Goal: Transaction & Acquisition: Purchase product/service

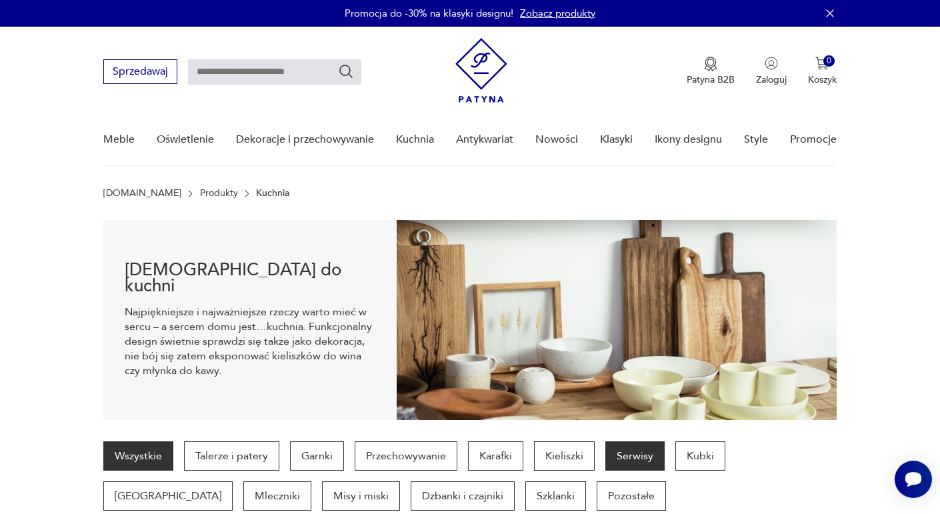
click at [636, 449] on p "Serwisy" at bounding box center [635, 456] width 59 height 29
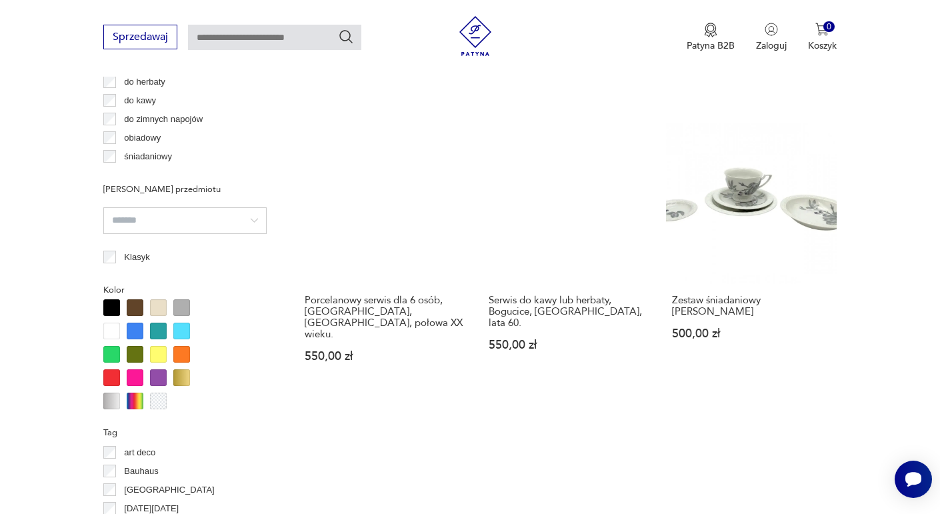
scroll to position [1020, 0]
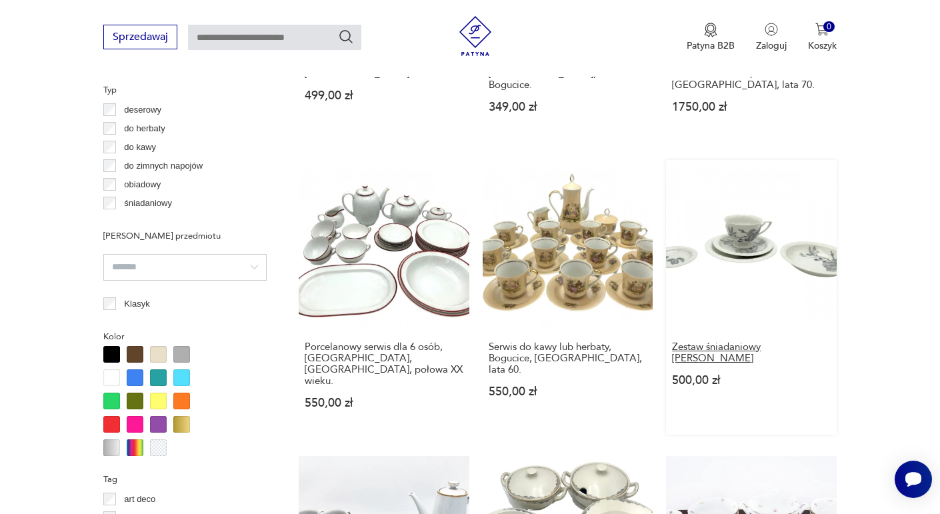
click at [720, 341] on h3 "Zestaw śniadaniowy [PERSON_NAME]" at bounding box center [751, 352] width 159 height 23
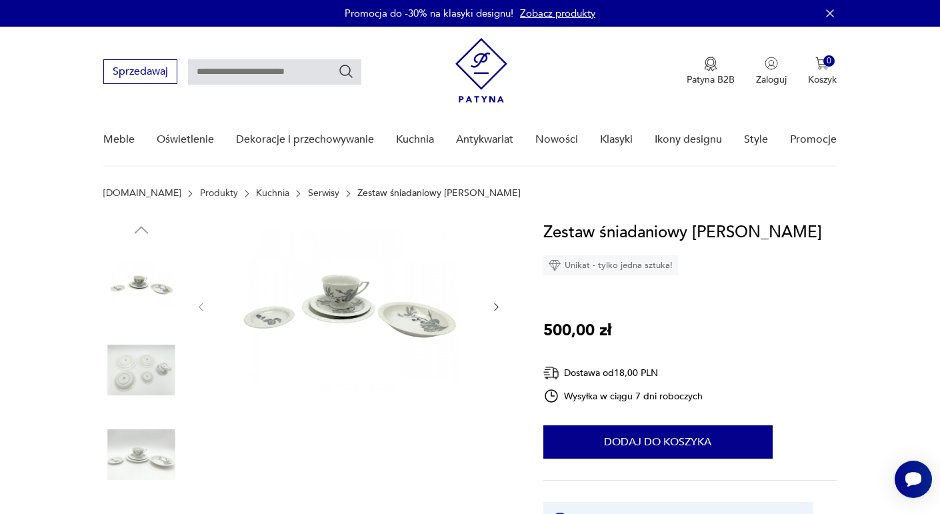
click at [414, 321] on img at bounding box center [348, 305] width 257 height 171
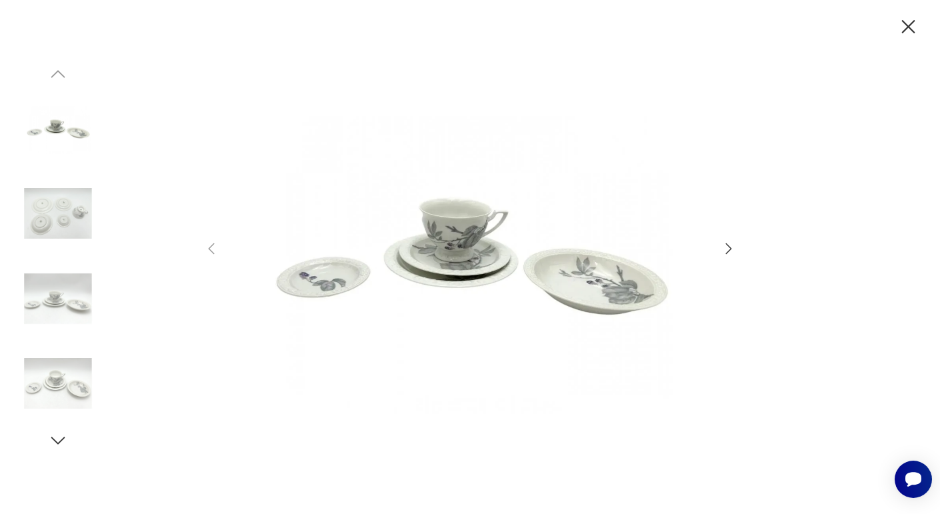
click at [726, 245] on icon "button" at bounding box center [729, 249] width 16 height 16
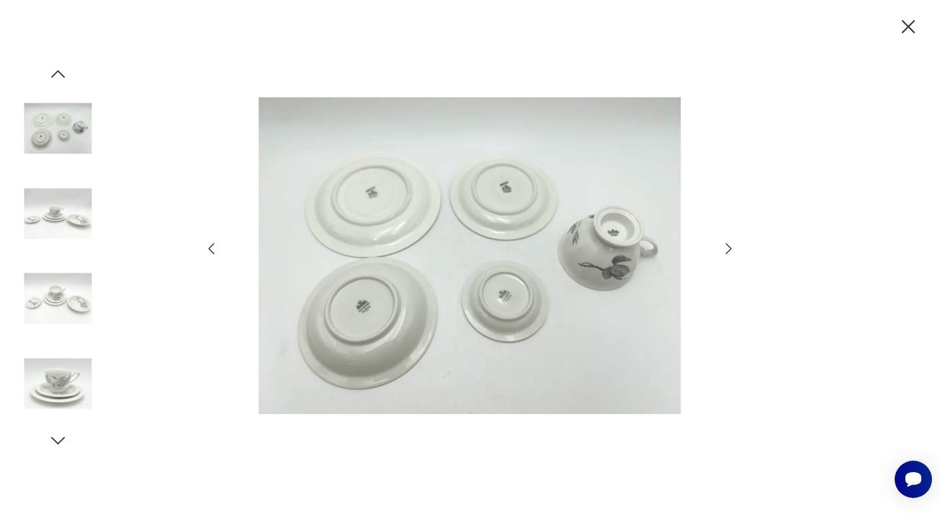
click at [726, 245] on icon "button" at bounding box center [729, 249] width 16 height 16
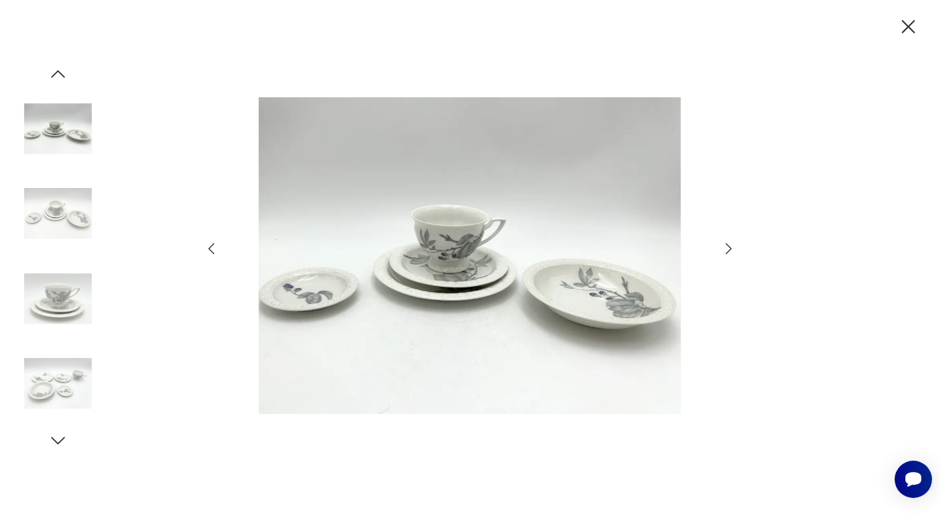
click at [910, 25] on icon "button" at bounding box center [908, 26] width 13 height 13
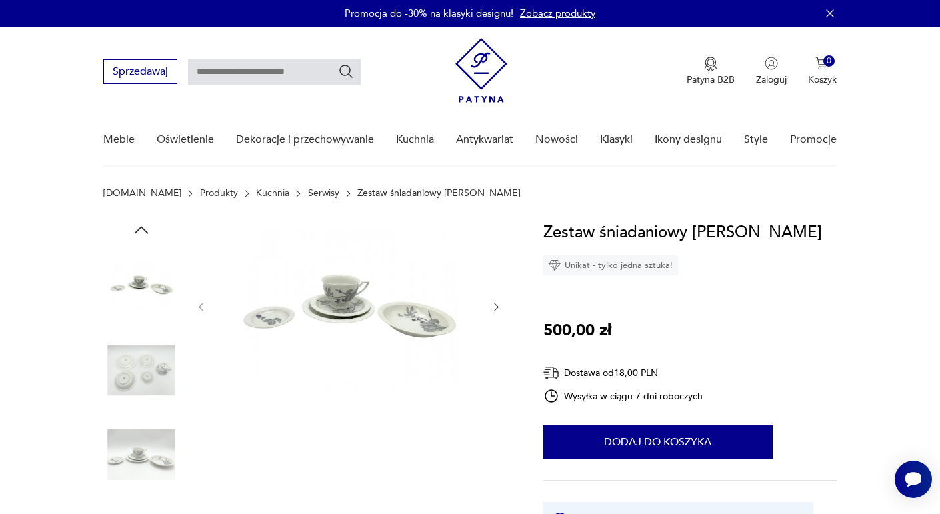
click at [492, 305] on icon "button" at bounding box center [496, 306] width 11 height 11
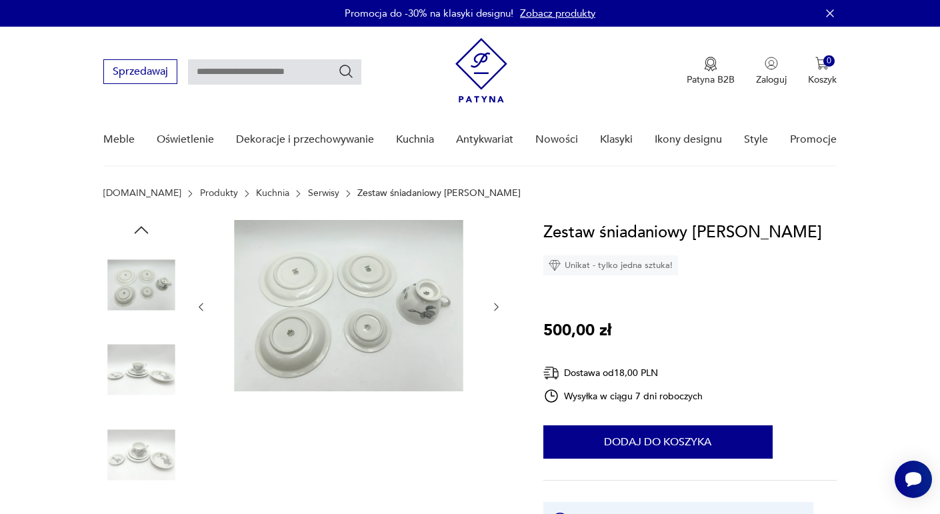
click at [492, 305] on icon "button" at bounding box center [496, 306] width 11 height 11
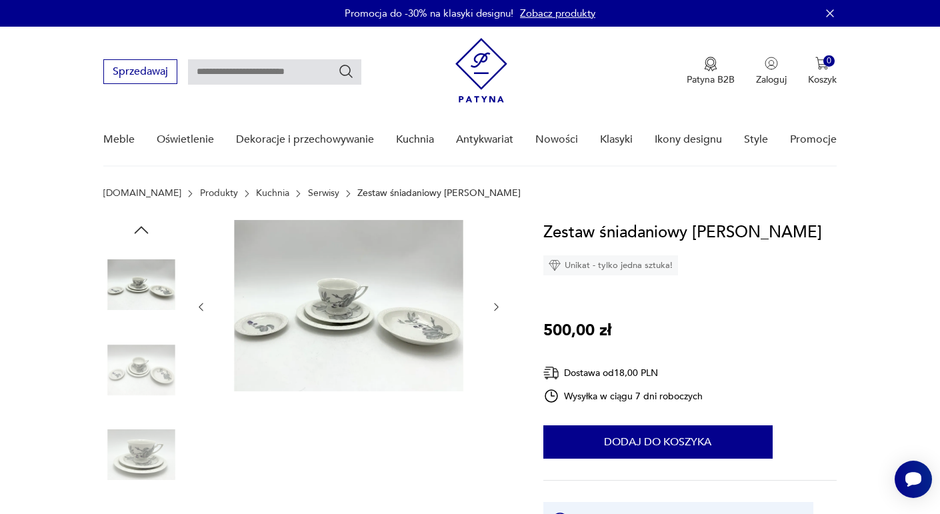
click at [492, 305] on icon "button" at bounding box center [496, 306] width 11 height 11
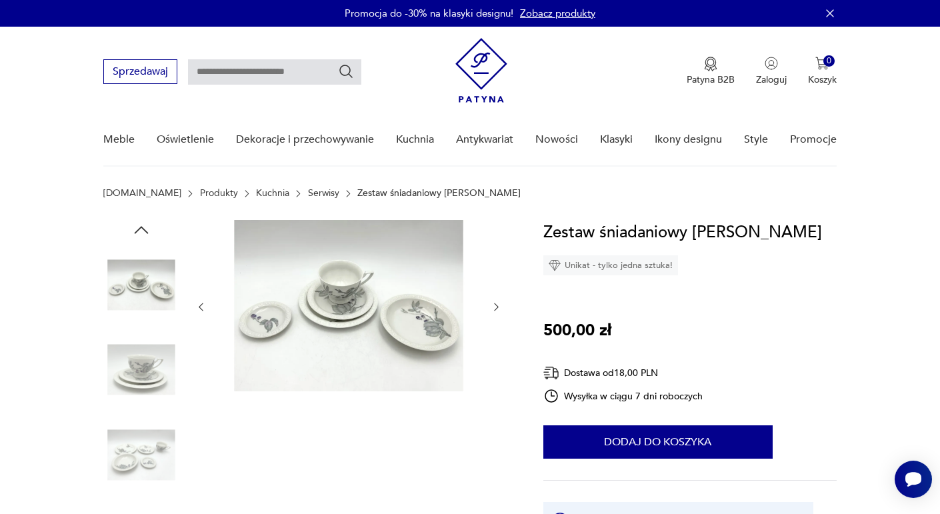
click at [492, 305] on icon "button" at bounding box center [496, 306] width 11 height 11
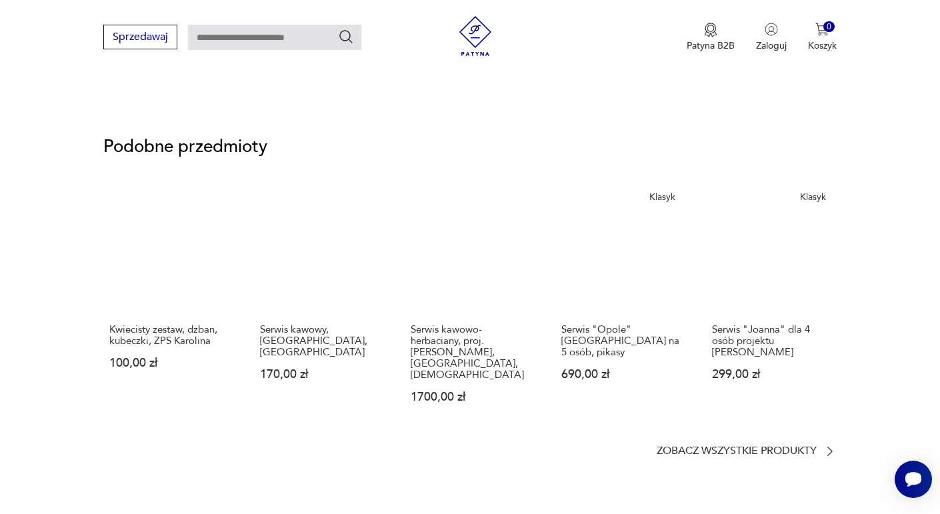
scroll to position [1014, 0]
